Goal: Transaction & Acquisition: Purchase product/service

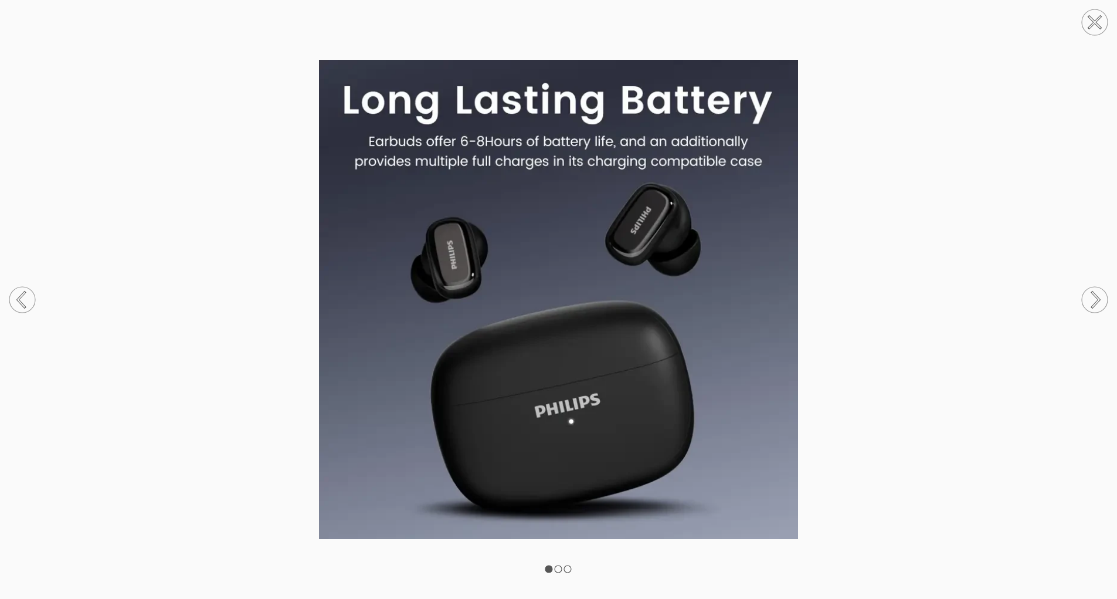
click at [1095, 290] on circle at bounding box center [1095, 300] width 26 height 26
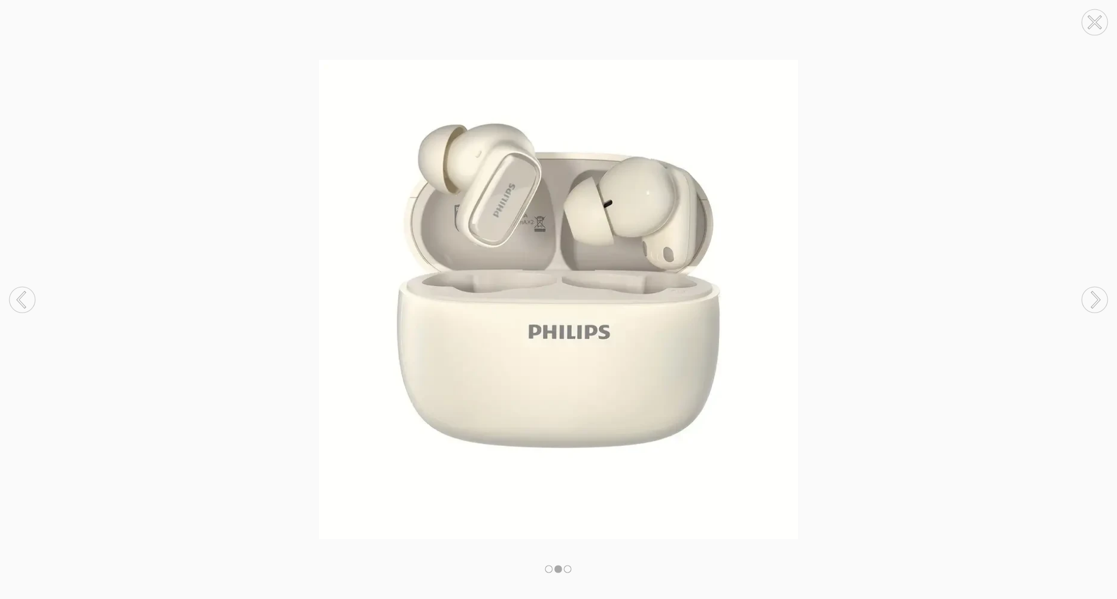
click at [1095, 290] on circle at bounding box center [1095, 300] width 26 height 26
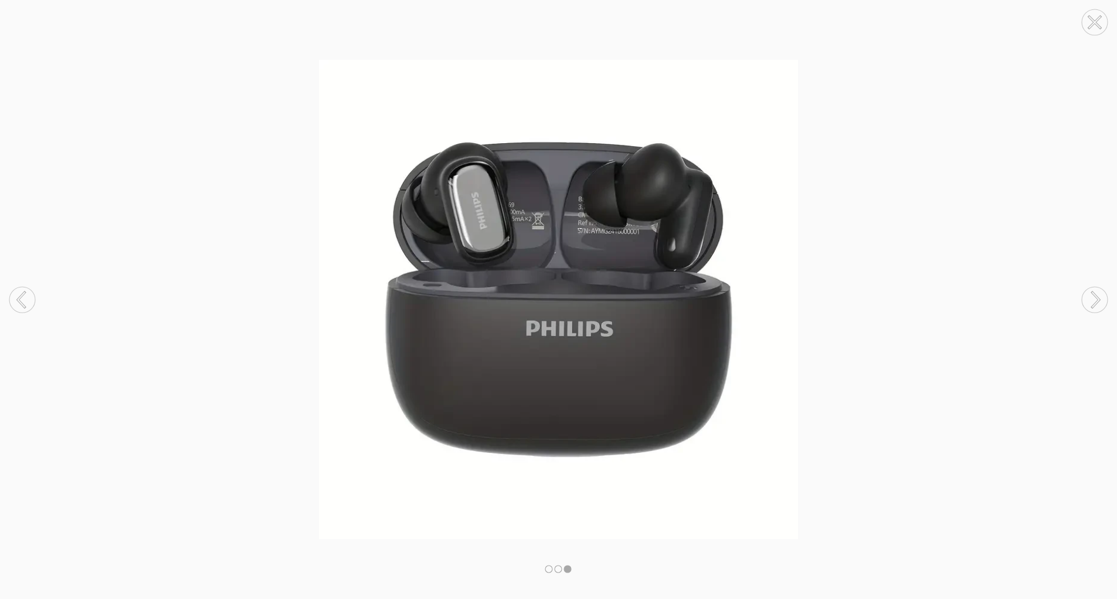
click at [1095, 290] on circle at bounding box center [1095, 300] width 26 height 26
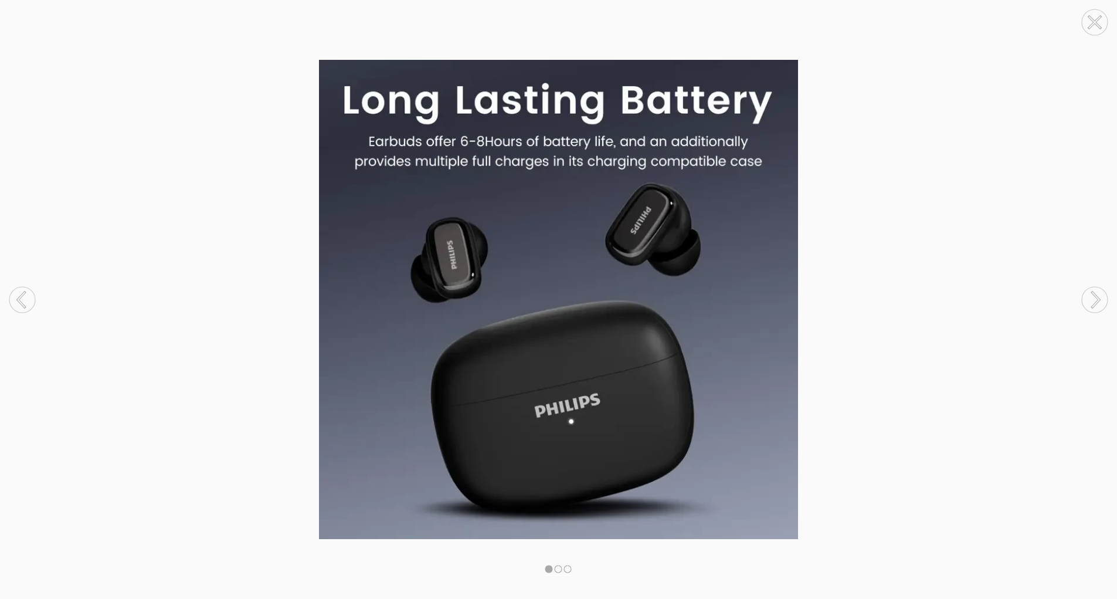
click at [1095, 290] on circle at bounding box center [1095, 300] width 26 height 26
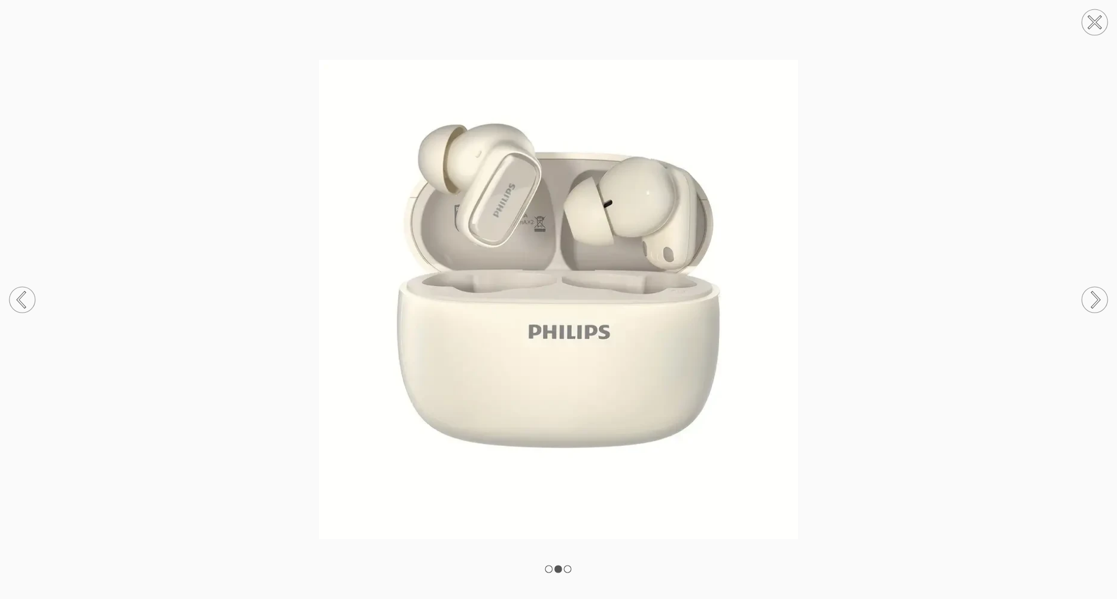
click at [1095, 290] on circle at bounding box center [1095, 300] width 26 height 26
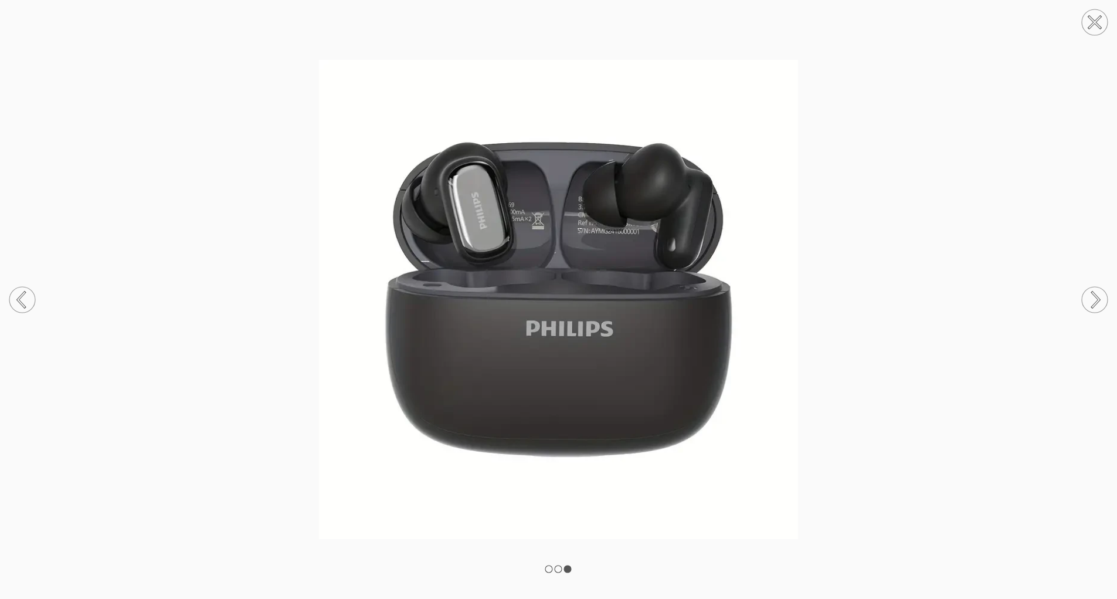
click at [1095, 22] on icon at bounding box center [1095, 22] width 12 height 12
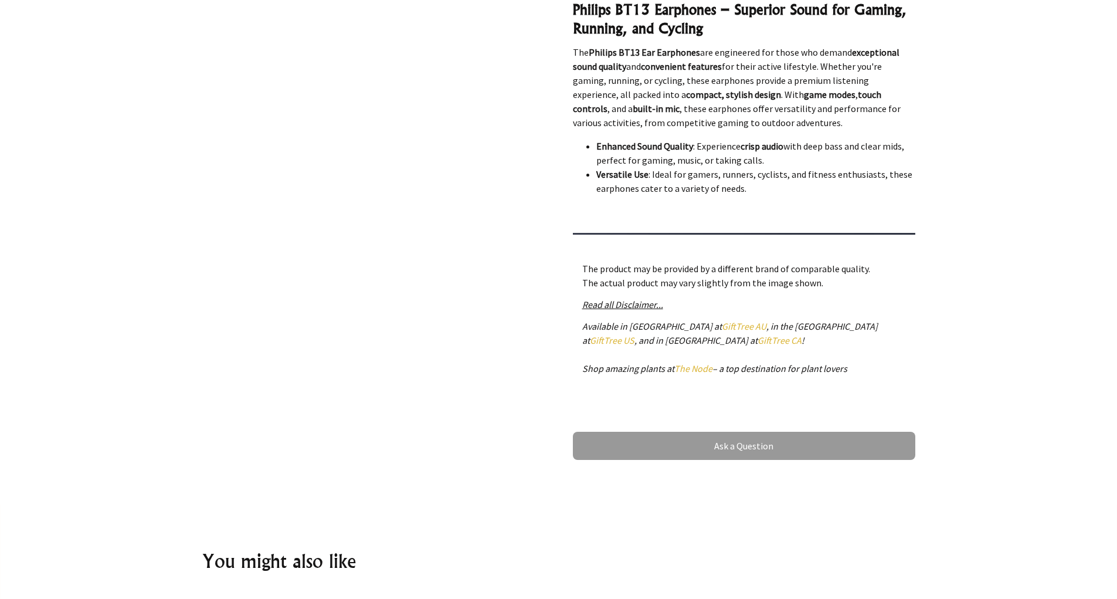
scroll to position [469, 0]
